Goal: Information Seeking & Learning: Check status

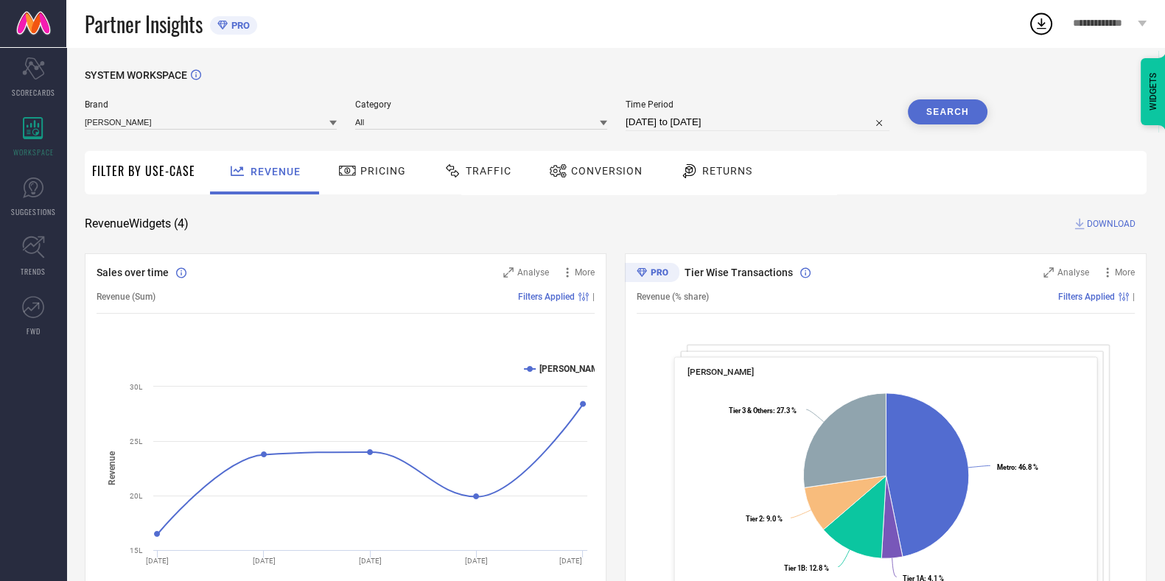
click at [469, 167] on span "Traffic" at bounding box center [489, 171] width 46 height 12
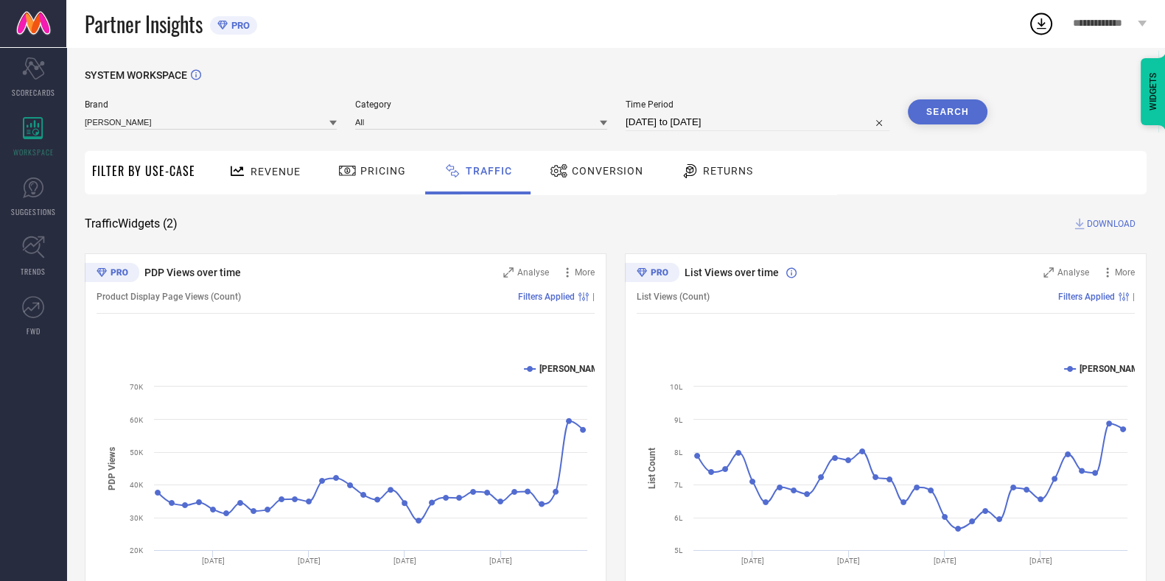
click at [596, 165] on span "Conversion" at bounding box center [607, 171] width 71 height 12
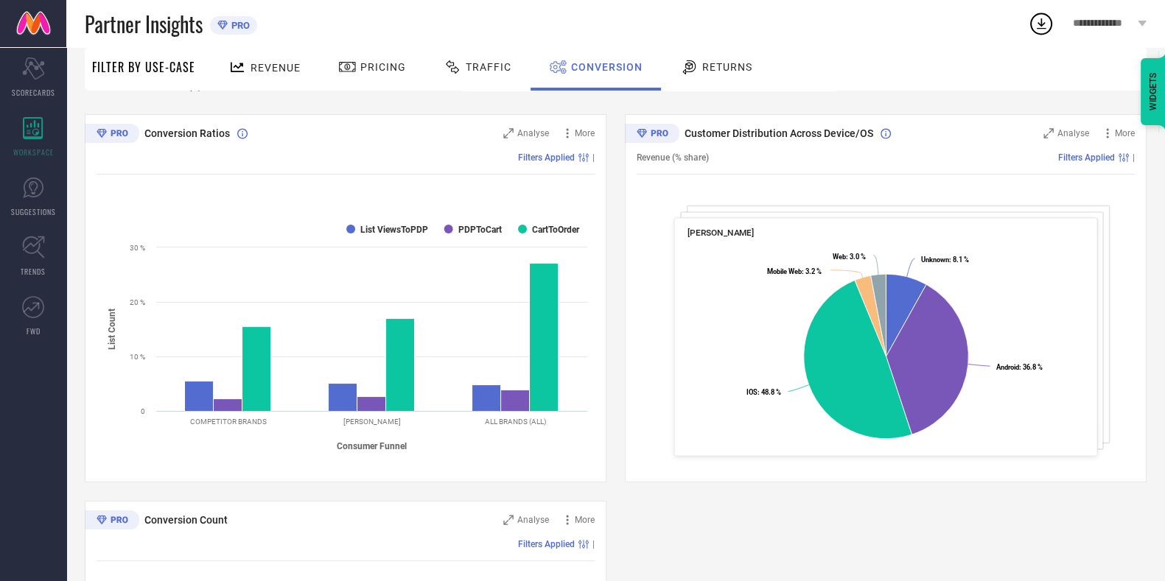
scroll to position [140, 0]
click at [614, 419] on div "Conversion Ratios Analyse More Filters Applied | Created with Highcharts 9.3.3 …" at bounding box center [616, 490] width 1062 height 755
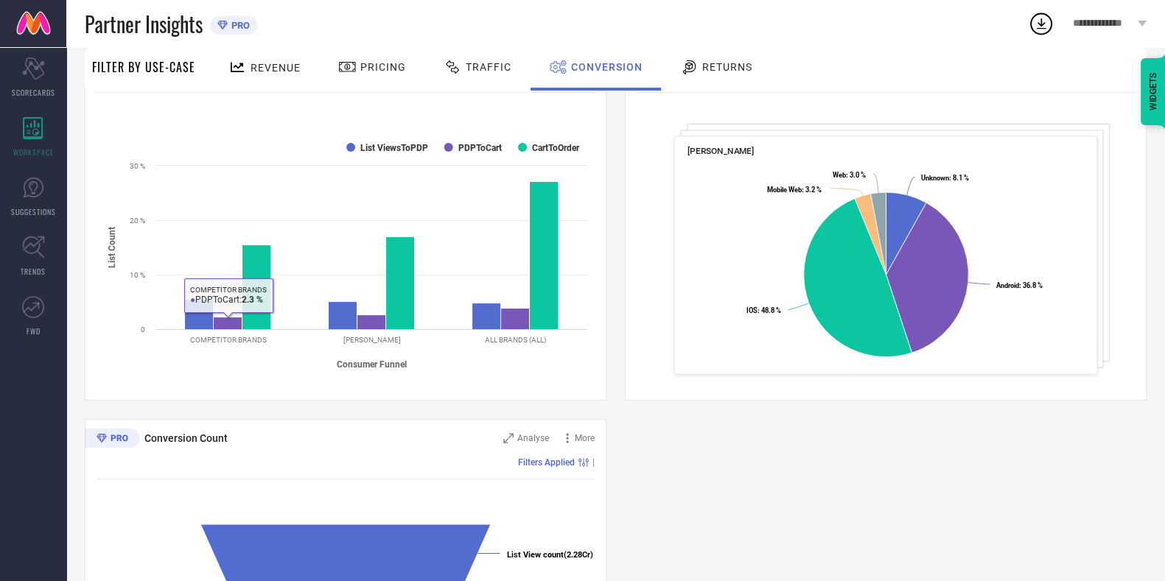
scroll to position [449, 0]
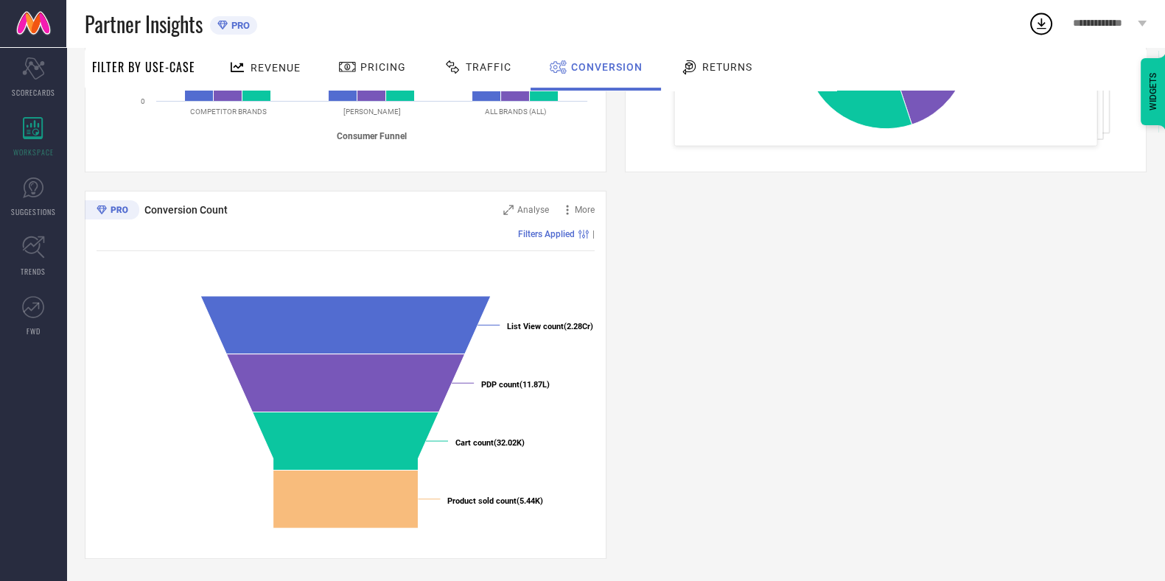
click at [673, 302] on div "Conversion Ratios Analyse More Filters Applied | Created with Highcharts 9.3.3 …" at bounding box center [616, 181] width 1062 height 755
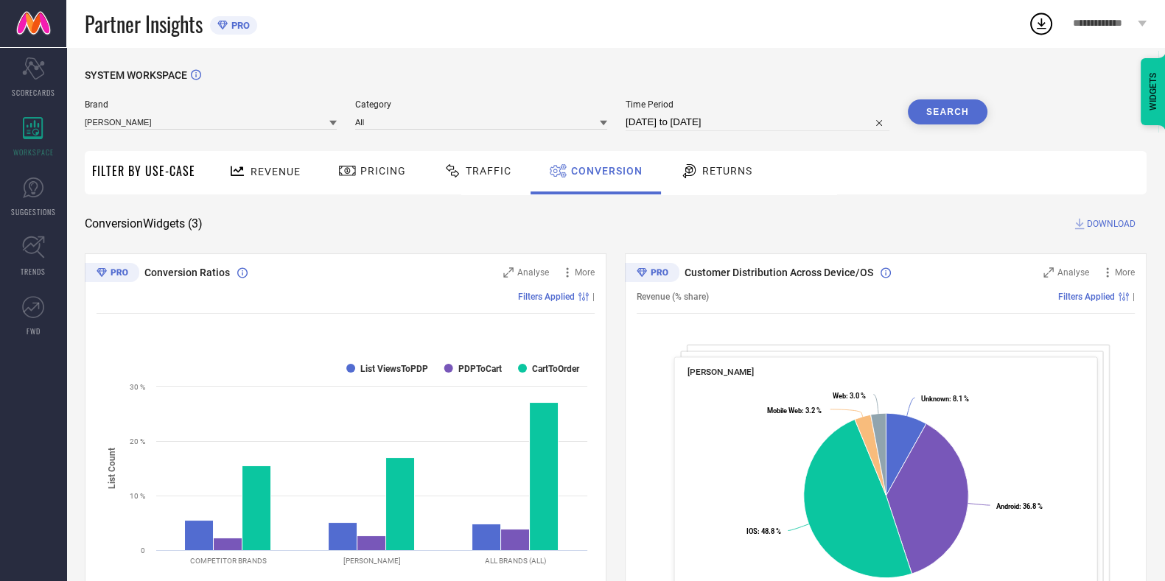
select select "7"
select select "2025"
select select "8"
select select "2025"
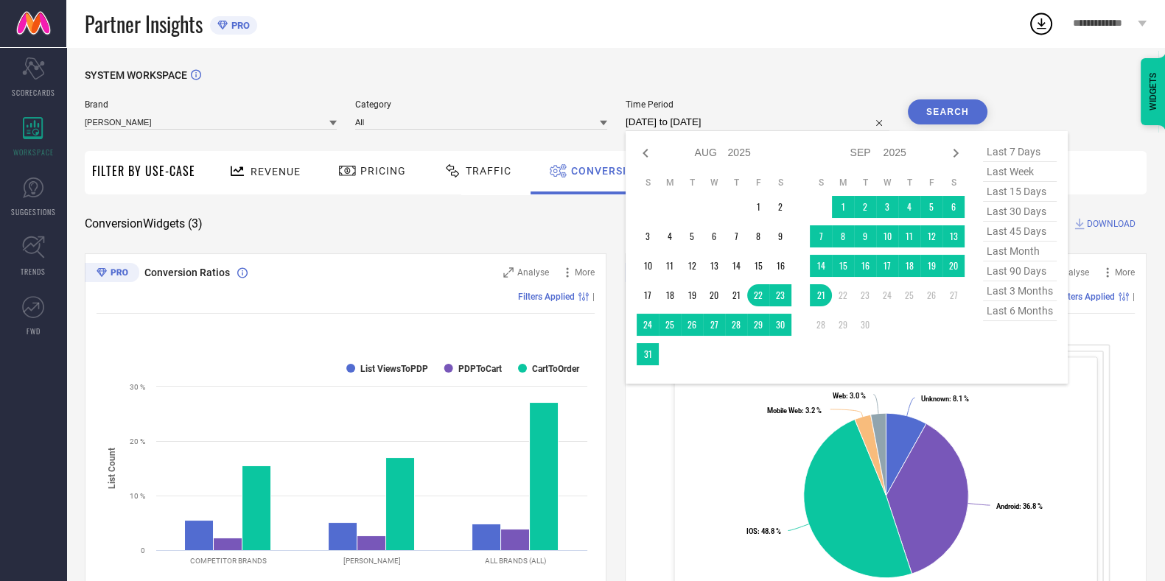
click at [727, 128] on input "[DATE] to [DATE]" at bounding box center [757, 122] width 264 height 18
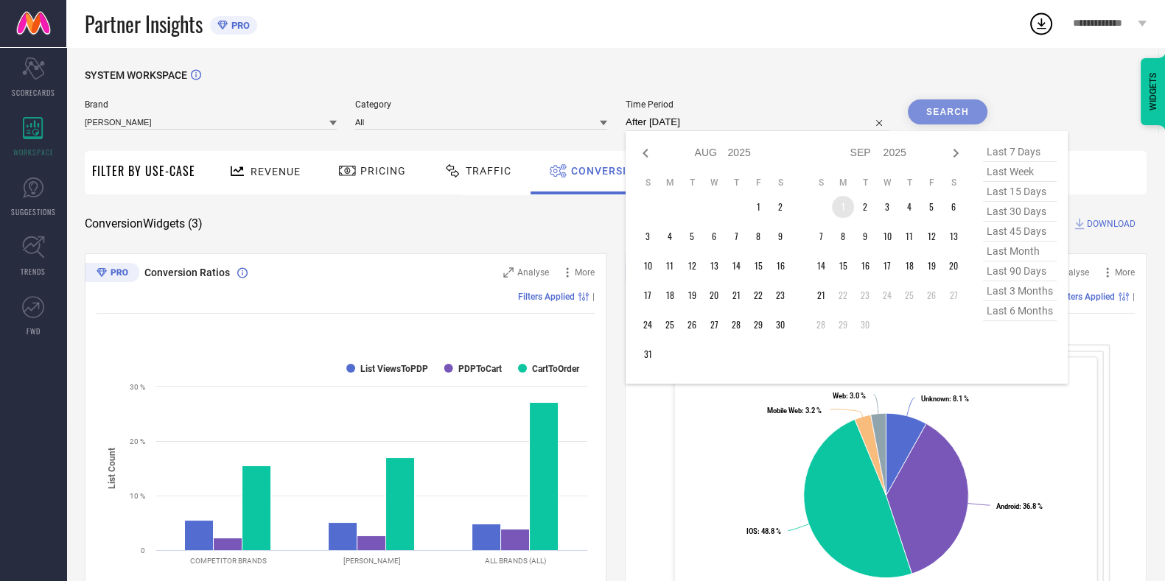
click at [854, 206] on td "1" at bounding box center [843, 207] width 22 height 22
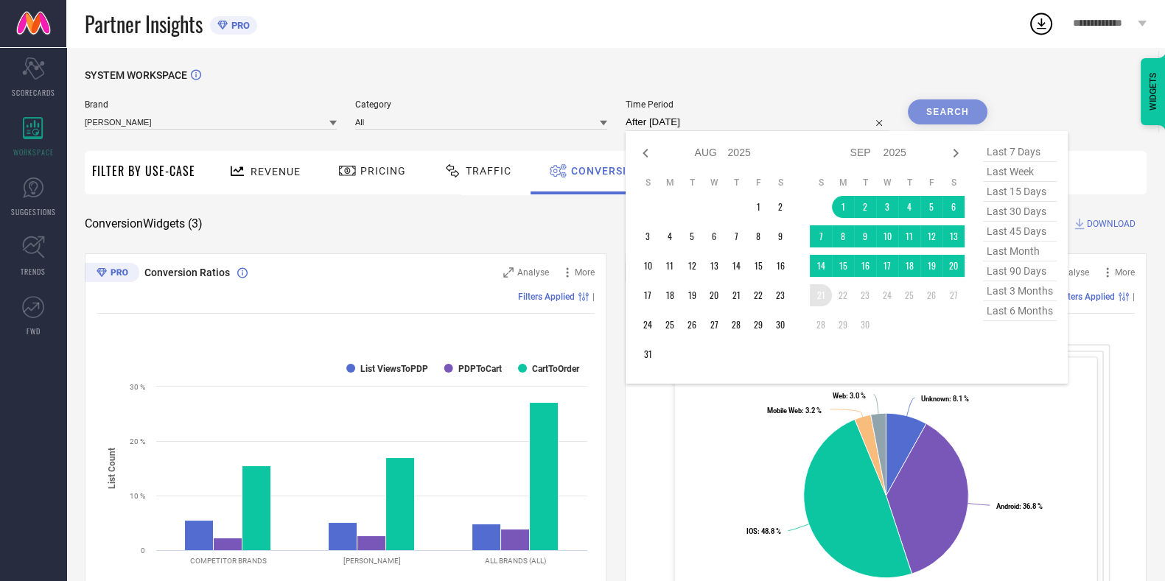
type input "[DATE] to [DATE]"
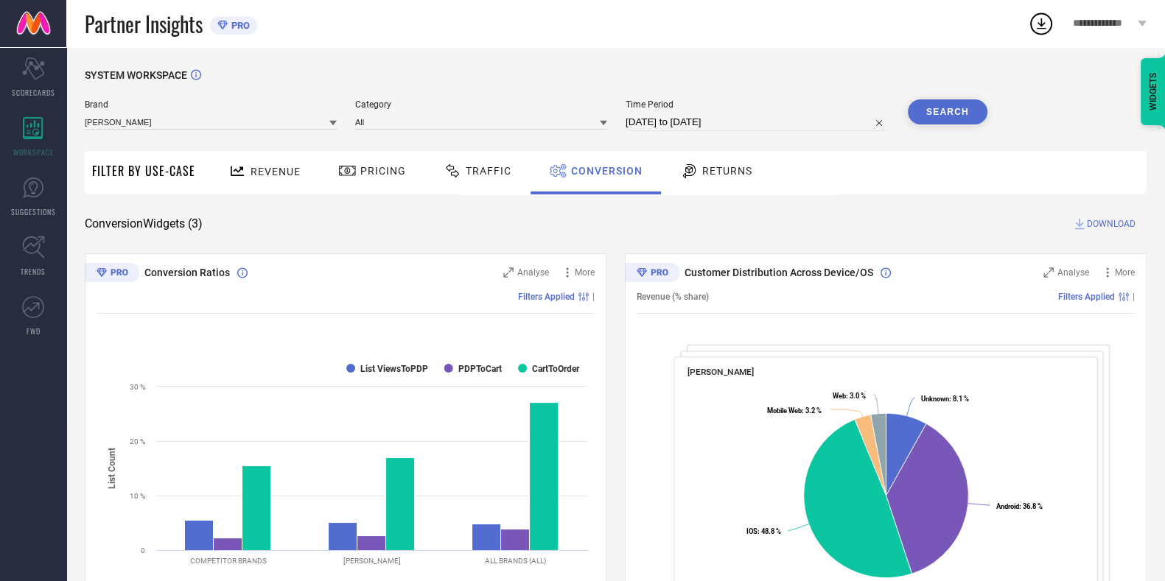
click at [927, 113] on button "Search" at bounding box center [948, 111] width 80 height 25
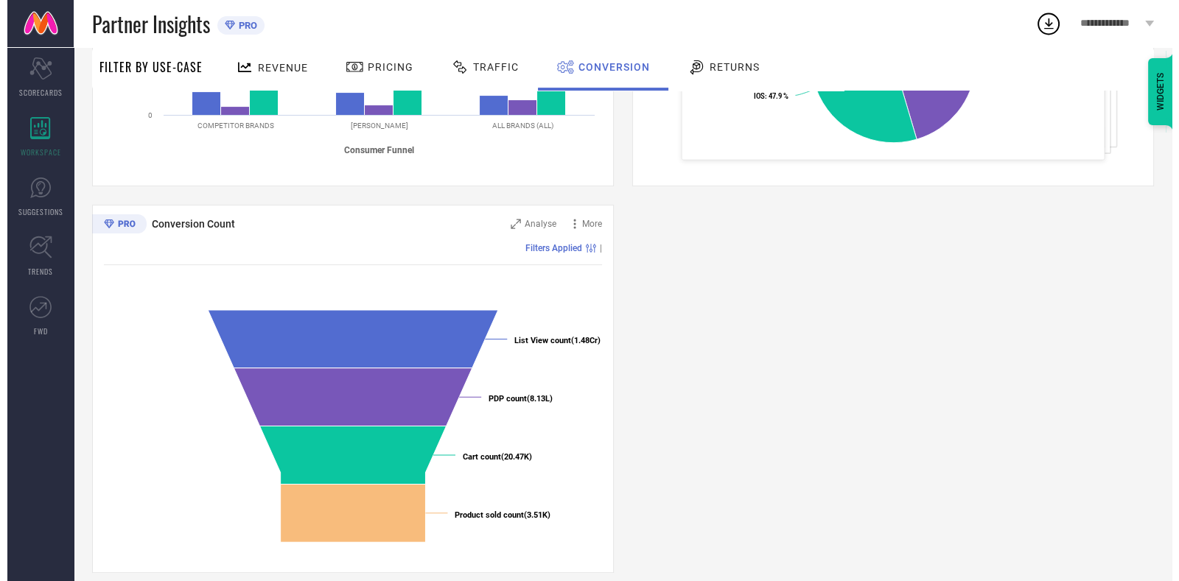
scroll to position [449, 0]
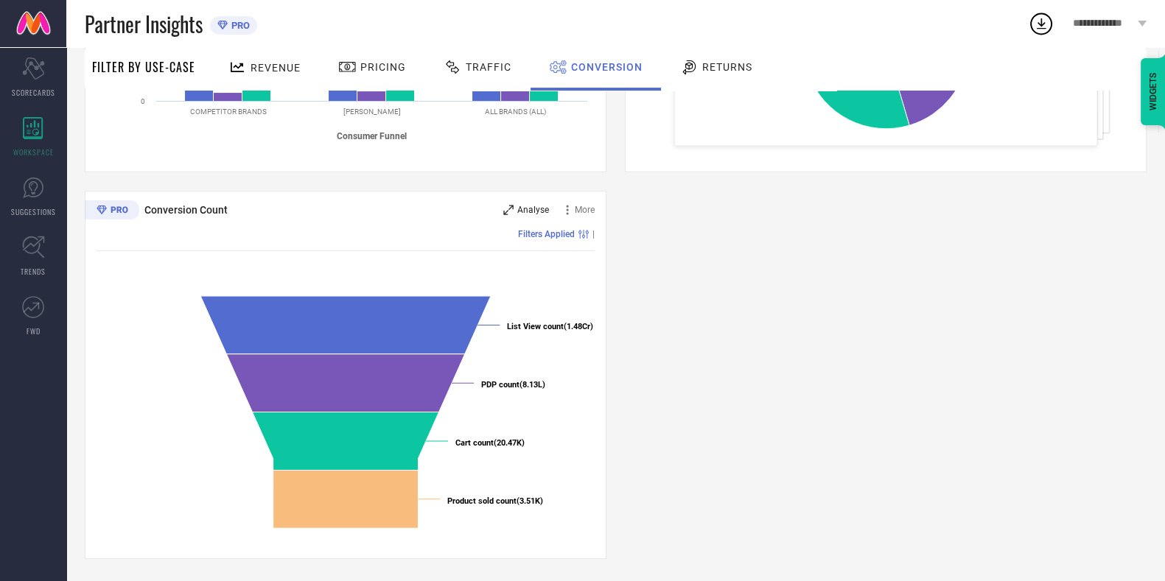
click at [527, 209] on span "Analyse" at bounding box center [533, 210] width 32 height 10
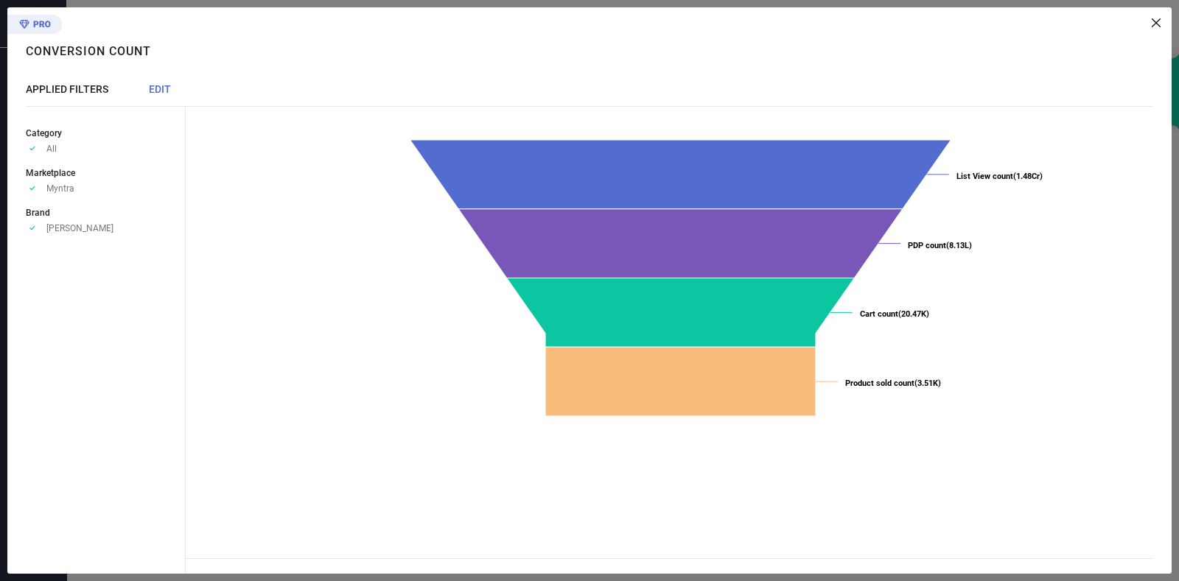
click at [164, 86] on span "EDIT" at bounding box center [160, 89] width 22 height 12
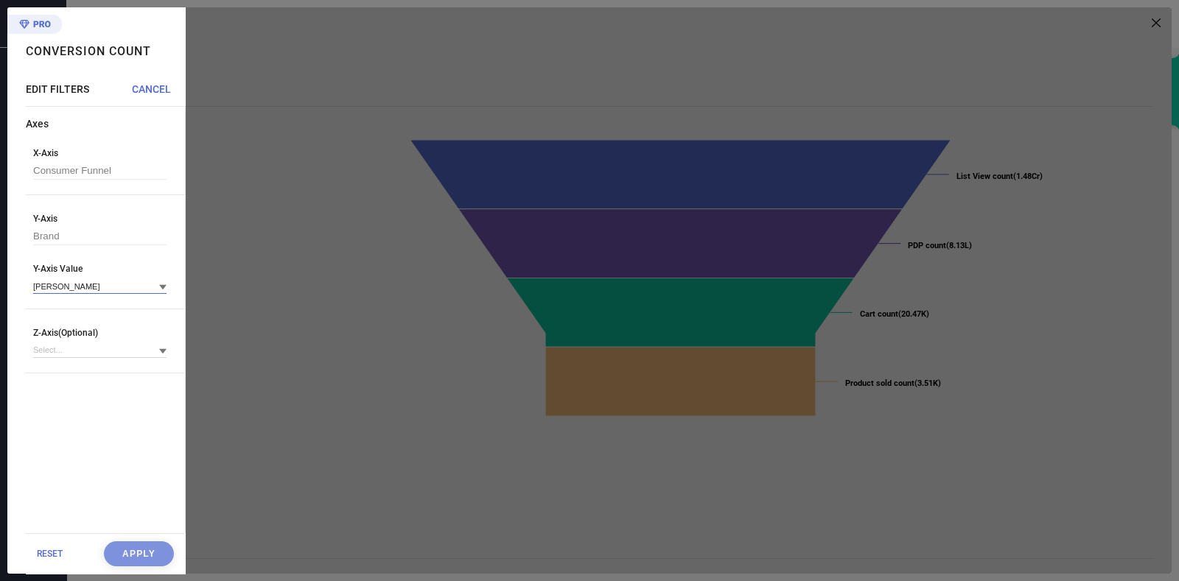
click at [124, 294] on input at bounding box center [99, 285] width 133 height 15
click at [166, 286] on icon at bounding box center [162, 287] width 7 height 7
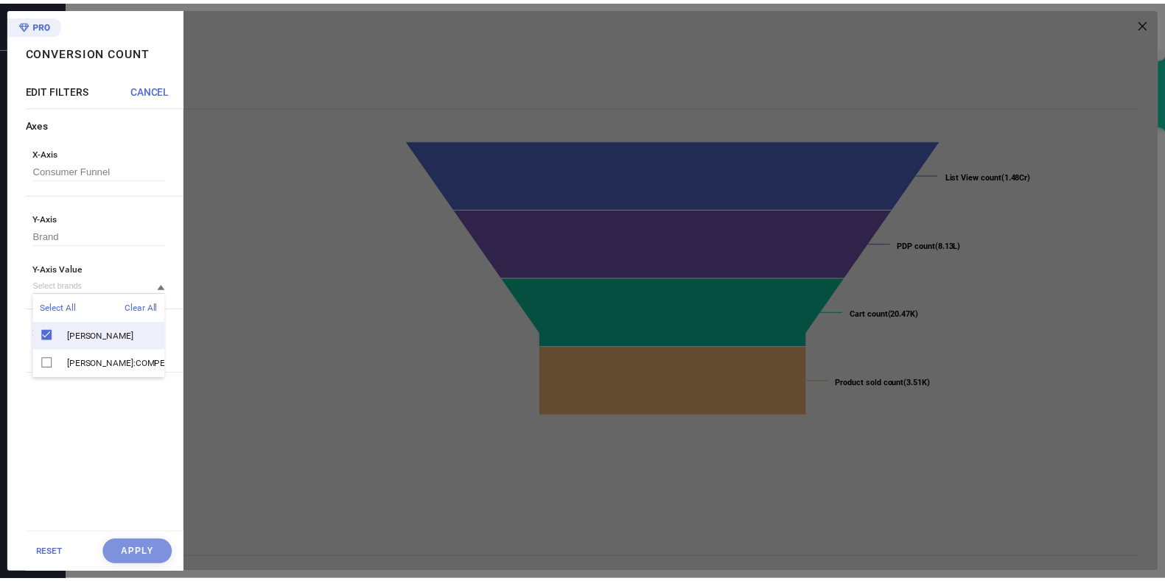
scroll to position [14, 0]
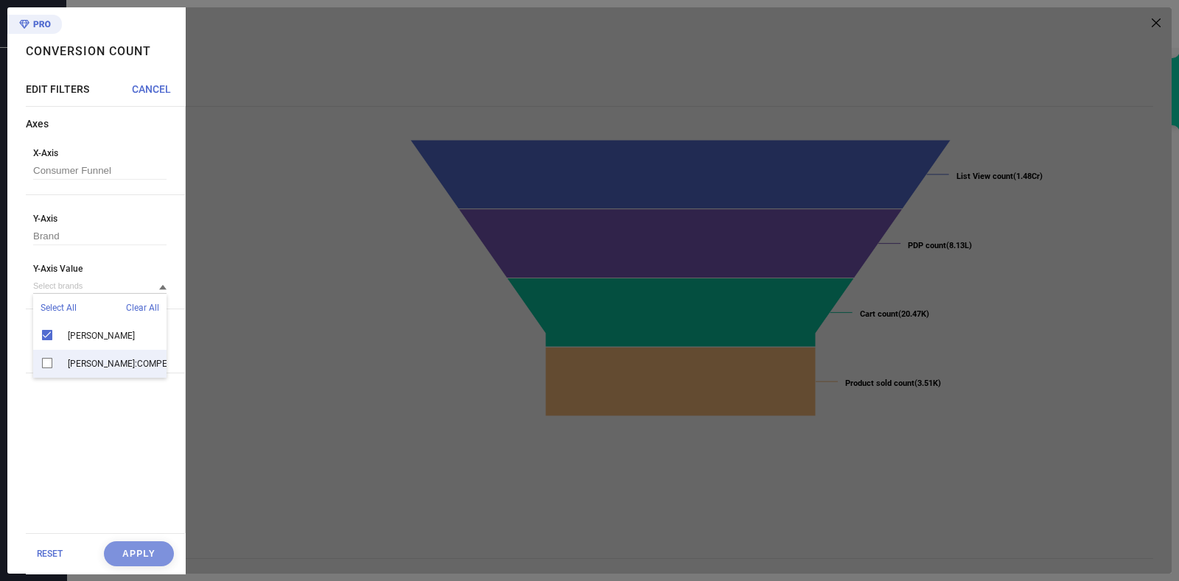
click at [53, 350] on div "[PERSON_NAME]:COMPETITORS" at bounding box center [99, 364] width 133 height 28
drag, startPoint x: 129, startPoint y: 538, endPoint x: 130, endPoint y: 547, distance: 9.6
click at [130, 547] on div "RESET Apply" at bounding box center [105, 553] width 159 height 41
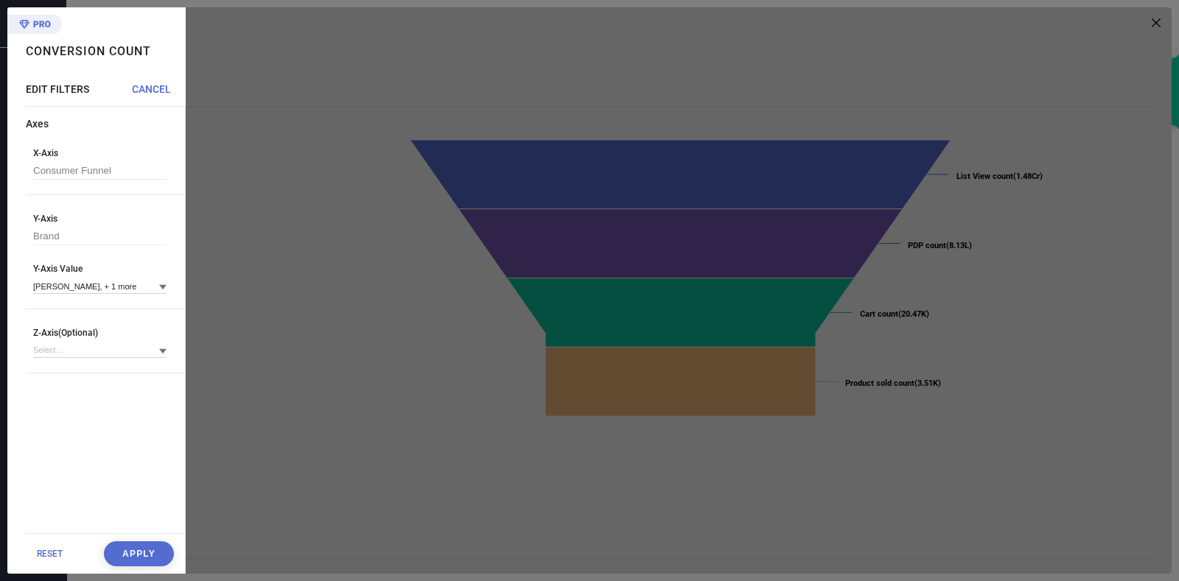
click at [130, 547] on button "Apply" at bounding box center [139, 553] width 70 height 25
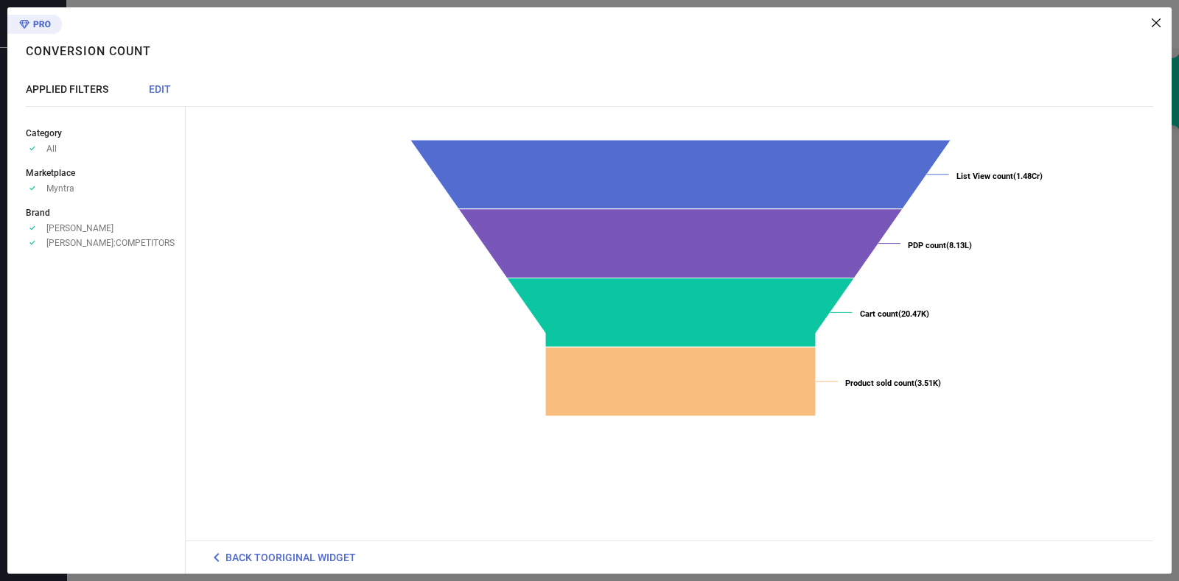
click at [388, 435] on div "Created with Highcharts 9.3.3 List View count (1.48Cr) ​ List View count (1.48C…" at bounding box center [680, 280] width 945 height 324
click at [1154, 24] on icon at bounding box center [1155, 22] width 9 height 9
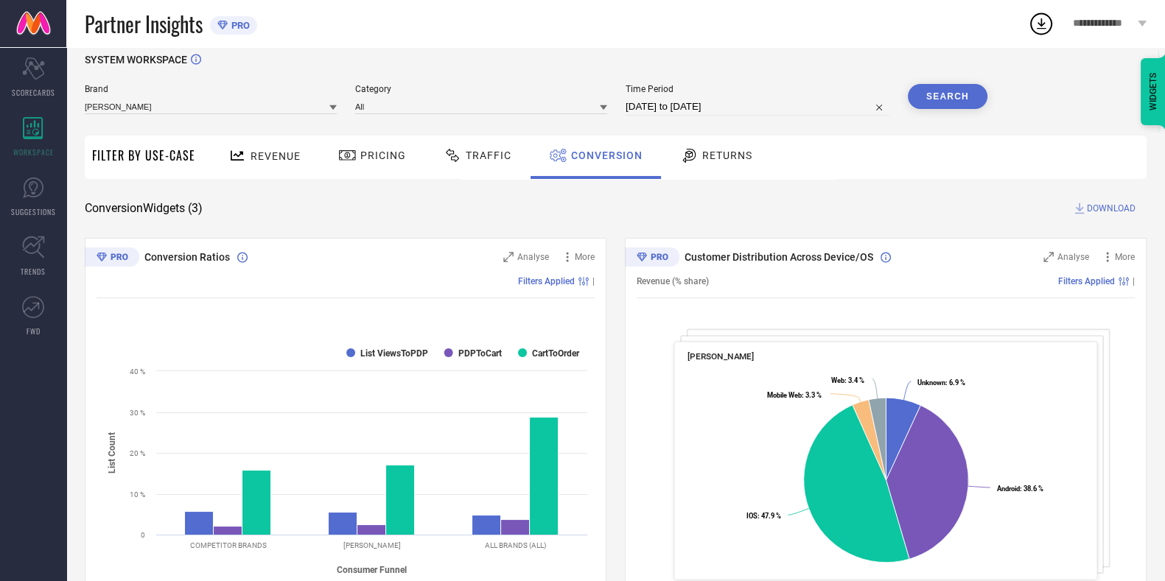
scroll to position [0, 0]
